Goal: Information Seeking & Learning: Find contact information

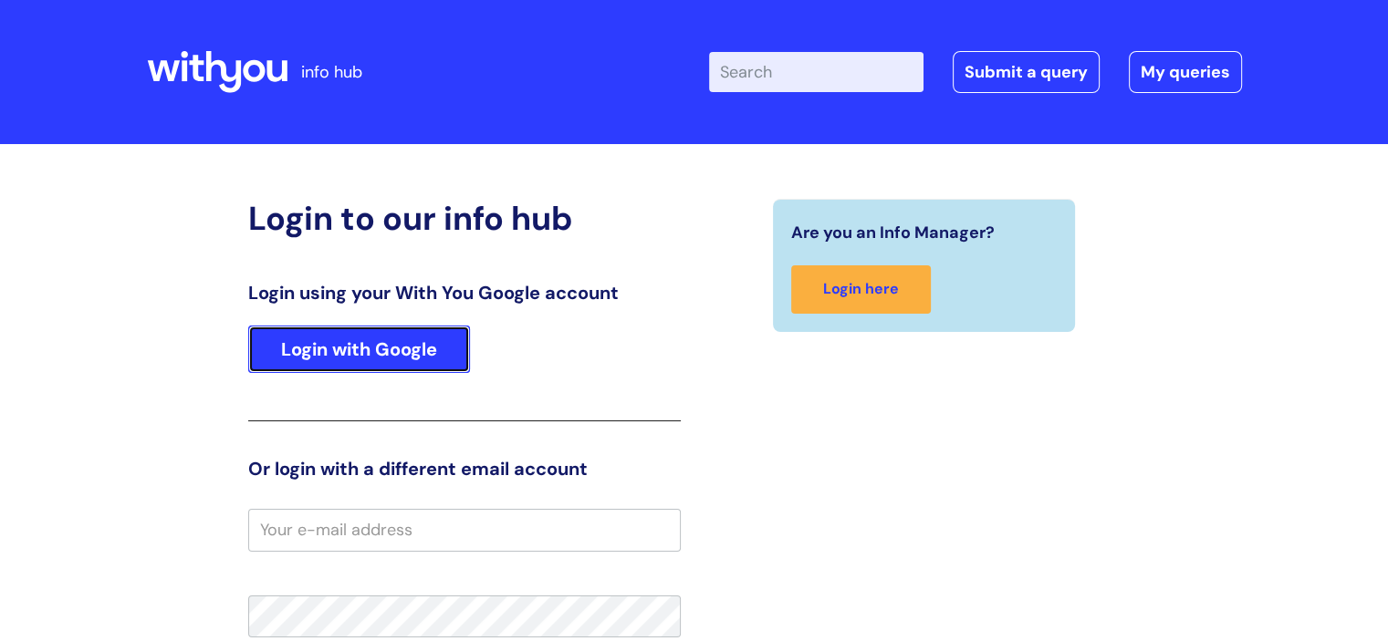
click at [390, 353] on link "Login with Google" at bounding box center [359, 349] width 222 height 47
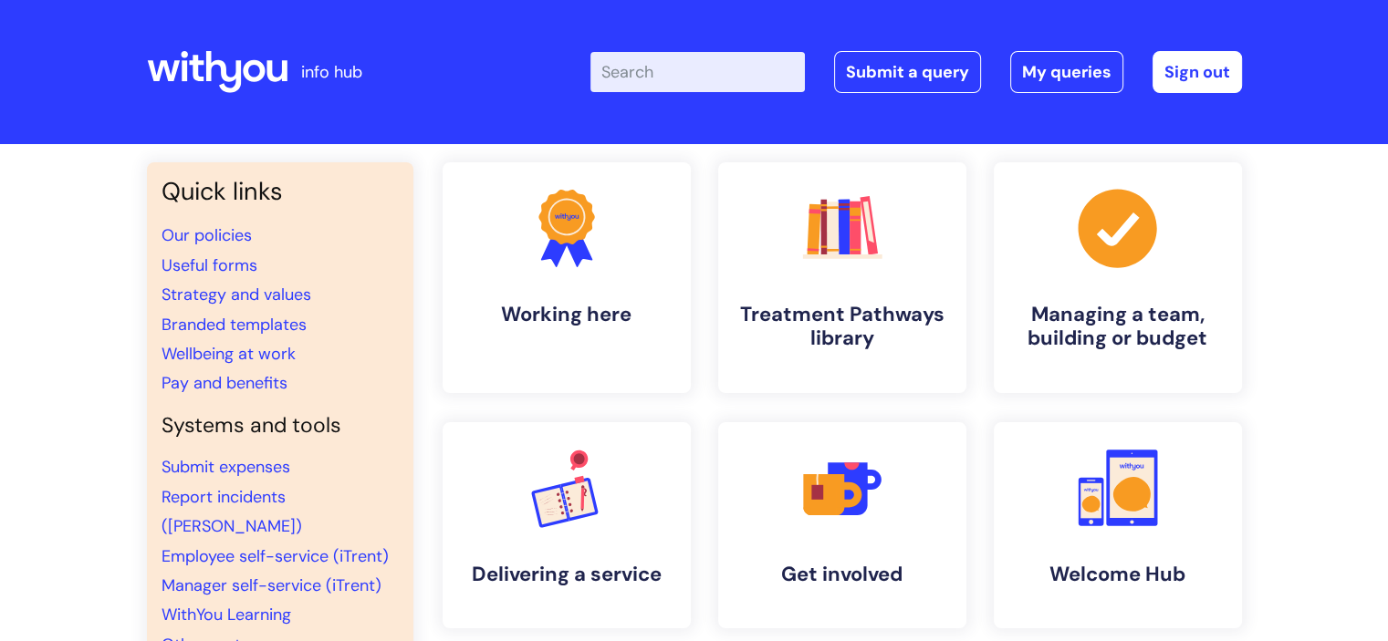
click at [29, 368] on div "Quick links Our policies Useful forms Strategy and values Branded templates Wel…" at bounding box center [694, 610] width 1388 height 932
click at [197, 355] on link "Wellbeing at work" at bounding box center [228, 354] width 134 height 22
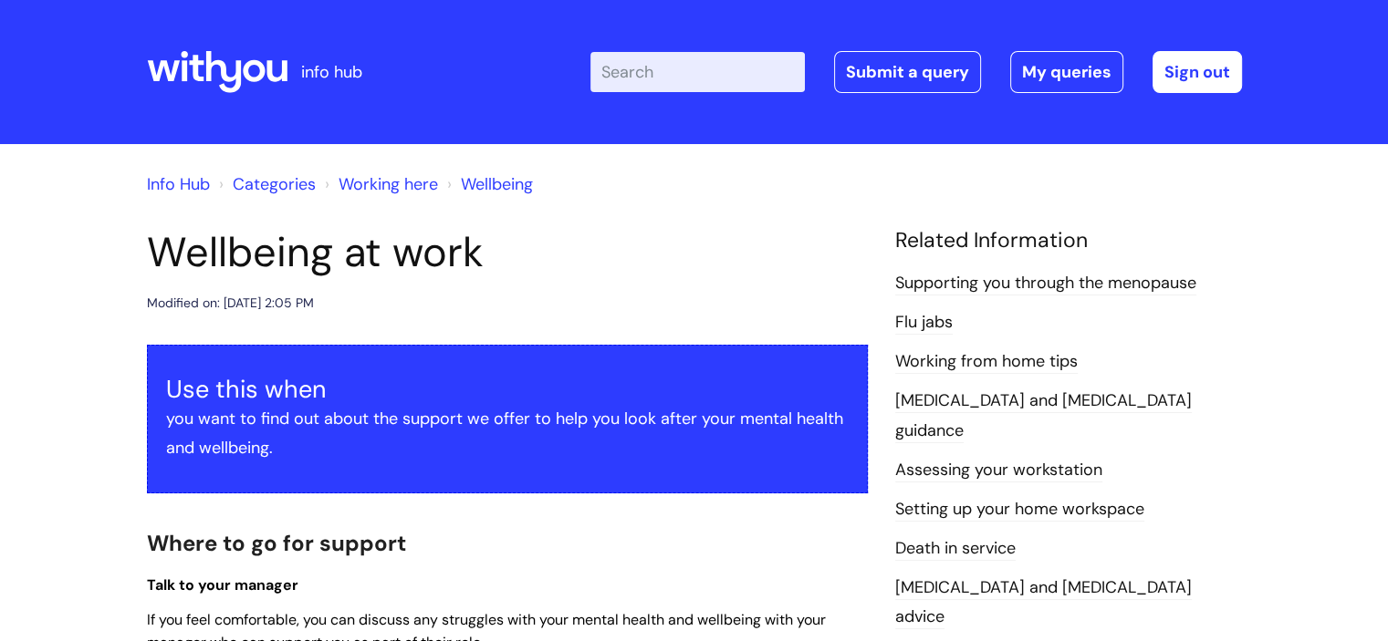
scroll to position [561, 0]
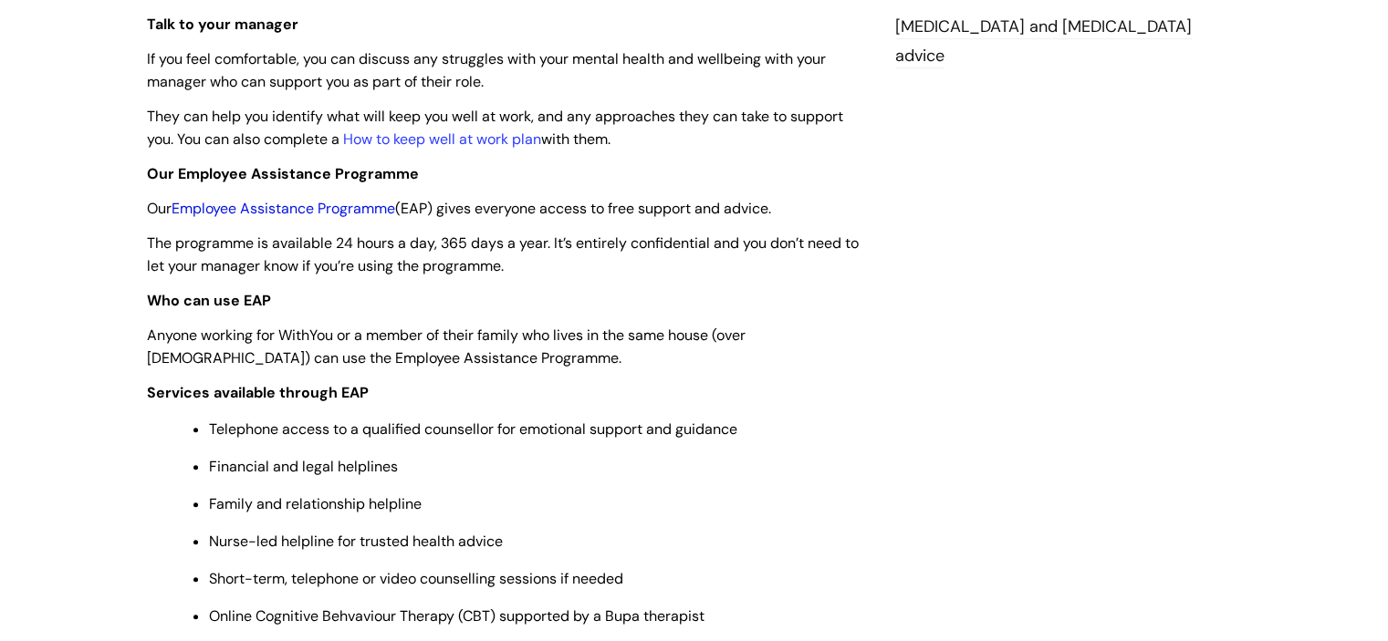
click at [259, 200] on link "Employee Assistance Programme" at bounding box center [284, 208] width 224 height 19
click at [681, 347] on p "Anyone working for WithYou or a member of their family who lives in the same ho…" at bounding box center [507, 347] width 721 height 46
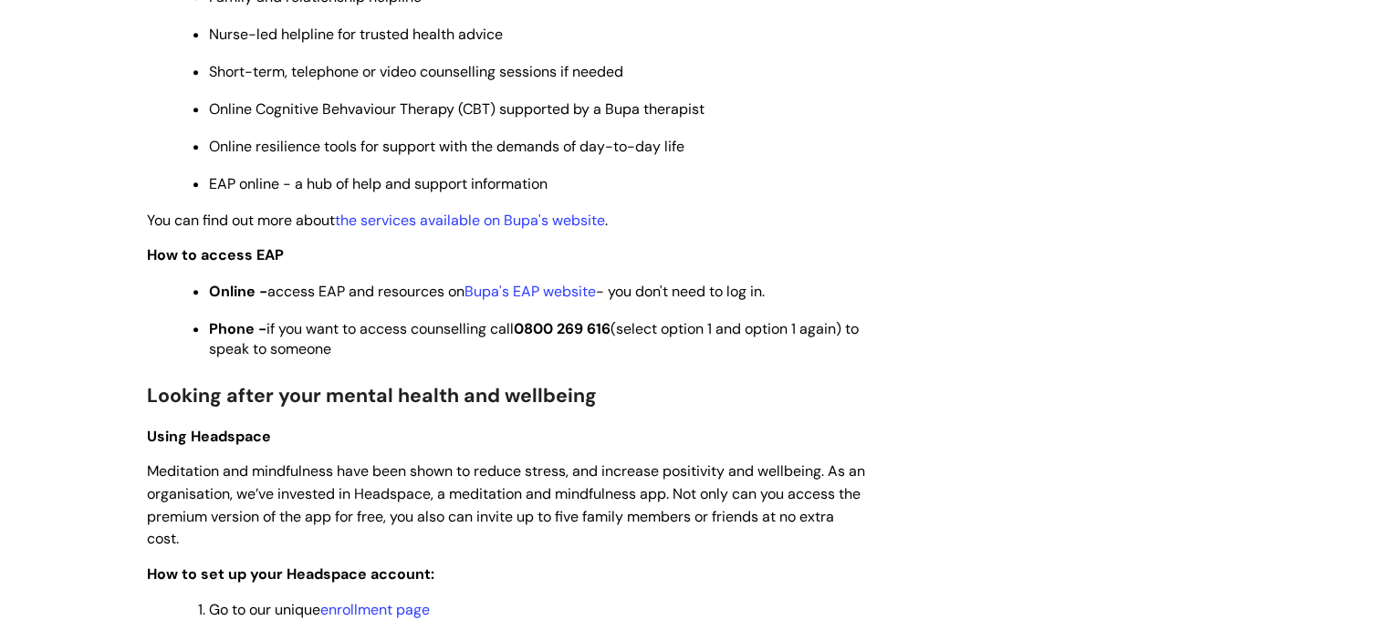
scroll to position [1072, 0]
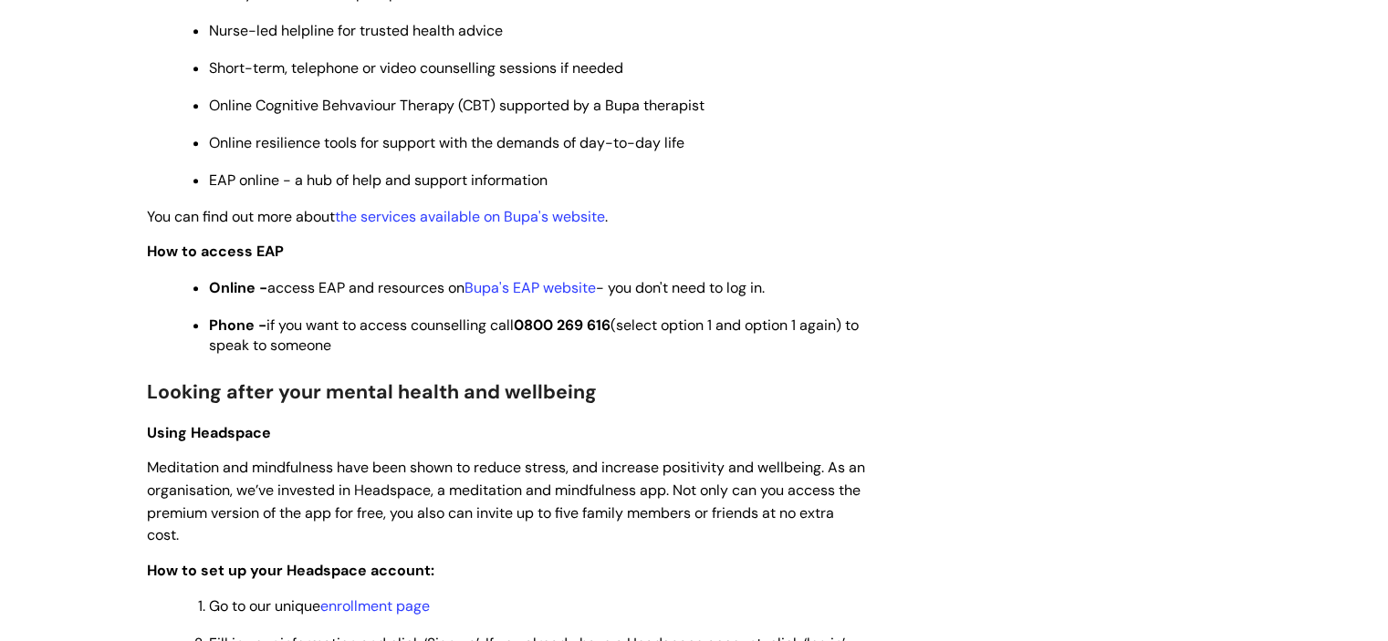
click at [394, 308] on ul "Online - access EAP and resources on Bupa's EAP website - you don't need to log…" at bounding box center [516, 316] width 702 height 80
drag, startPoint x: 261, startPoint y: 337, endPoint x: 385, endPoint y: 359, distance: 126.0
click at [385, 356] on p "Phone - if you want to access counselling call [PHONE_NUMBER] (select option 1 …" at bounding box center [538, 336] width 659 height 40
click at [758, 356] on p "Phone - if you want to access counselling call [PHONE_NUMBER] (select option 1 …" at bounding box center [538, 336] width 659 height 40
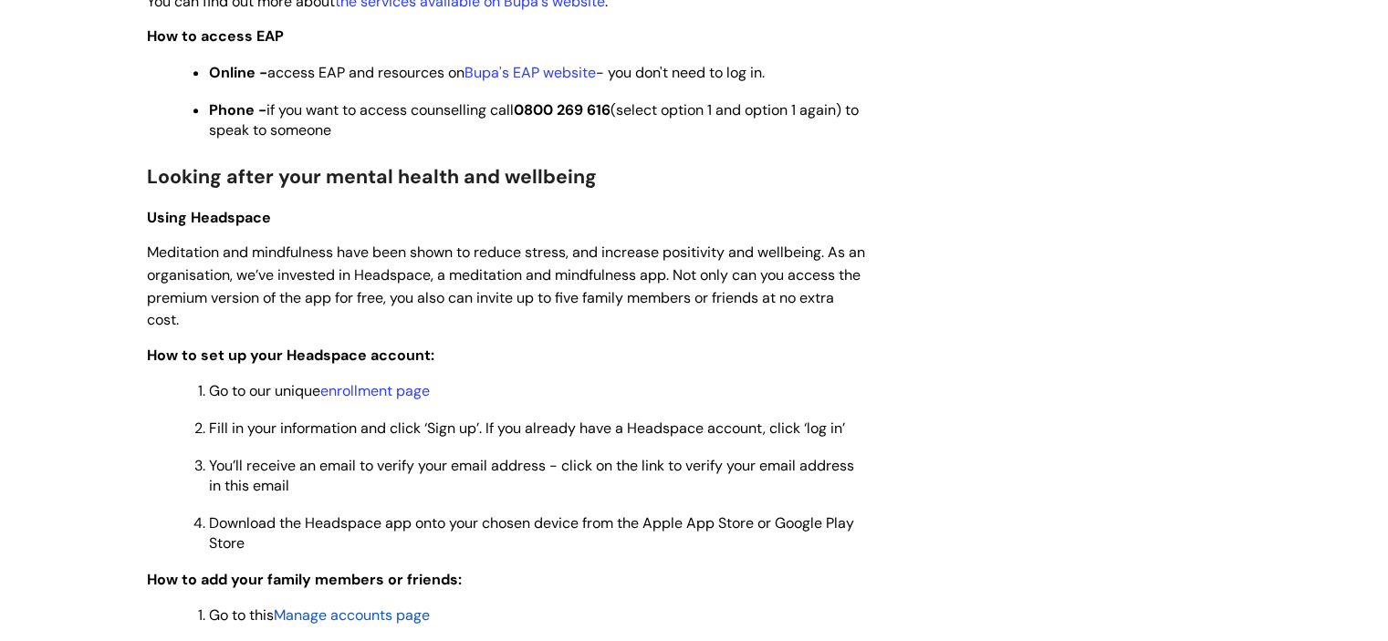
scroll to position [1327, 0]
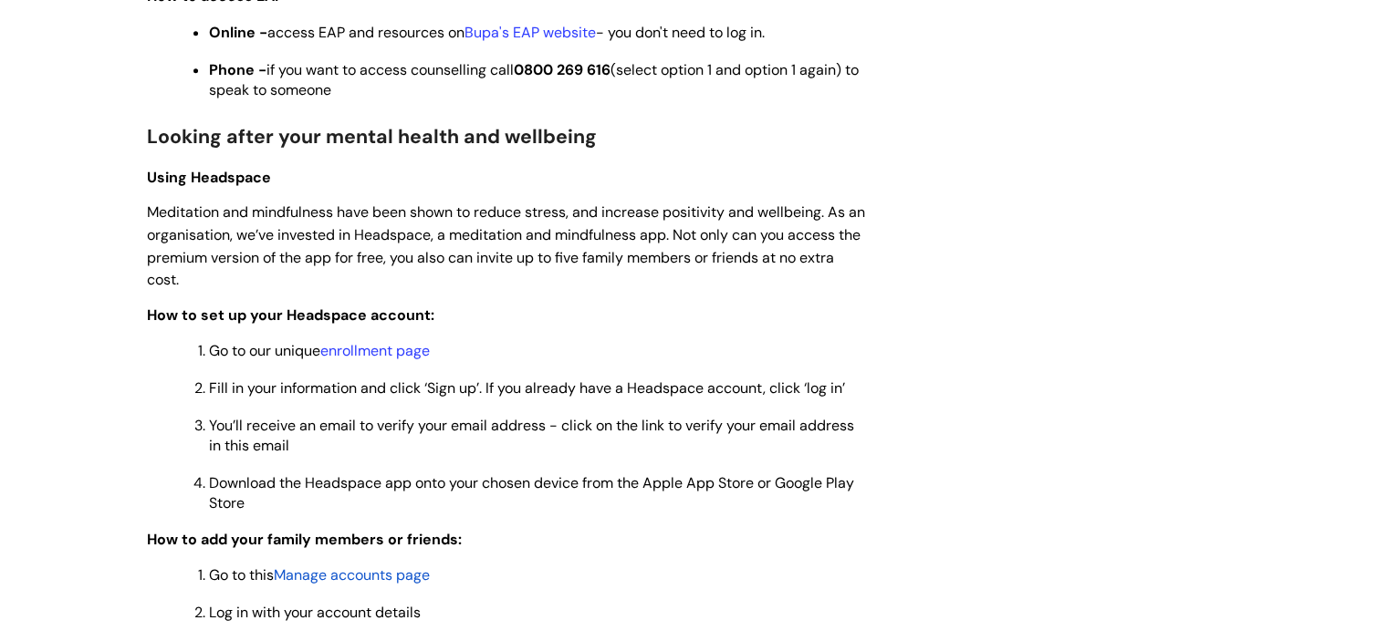
click at [102, 400] on div "Info Hub Categories Working here Wellbeing Wellbeing at work Modified on: [DATE…" at bounding box center [694, 494] width 1388 height 3355
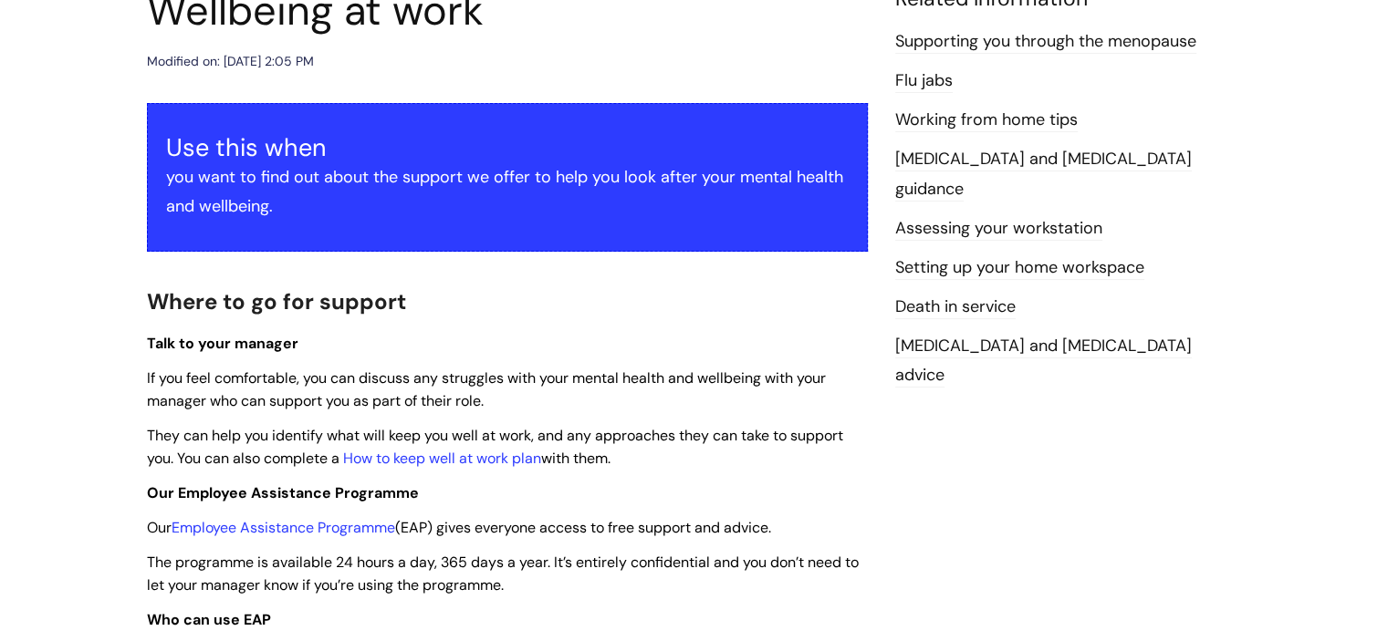
scroll to position [29, 0]
